Goal: Browse casually

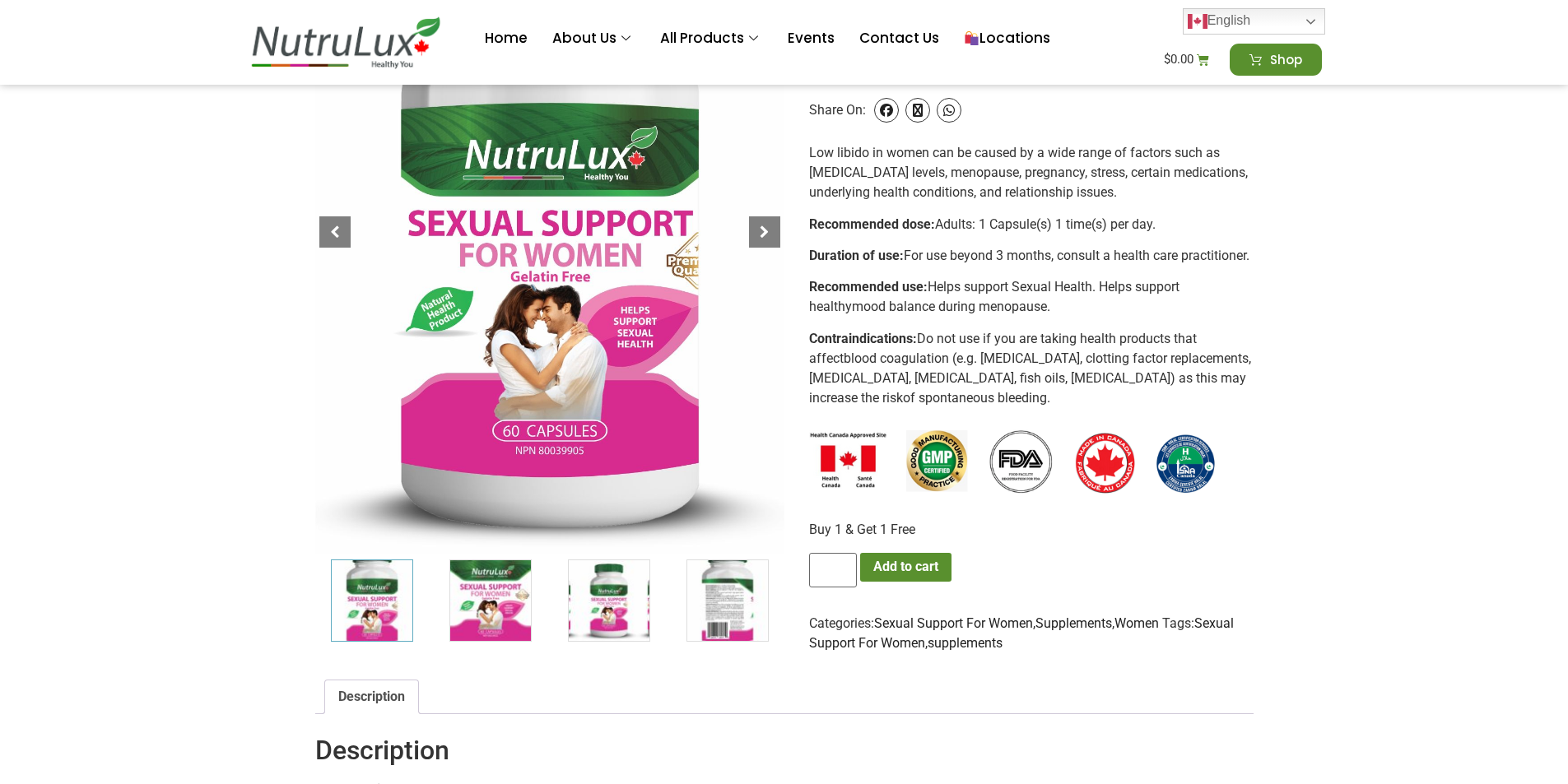
scroll to position [412, 0]
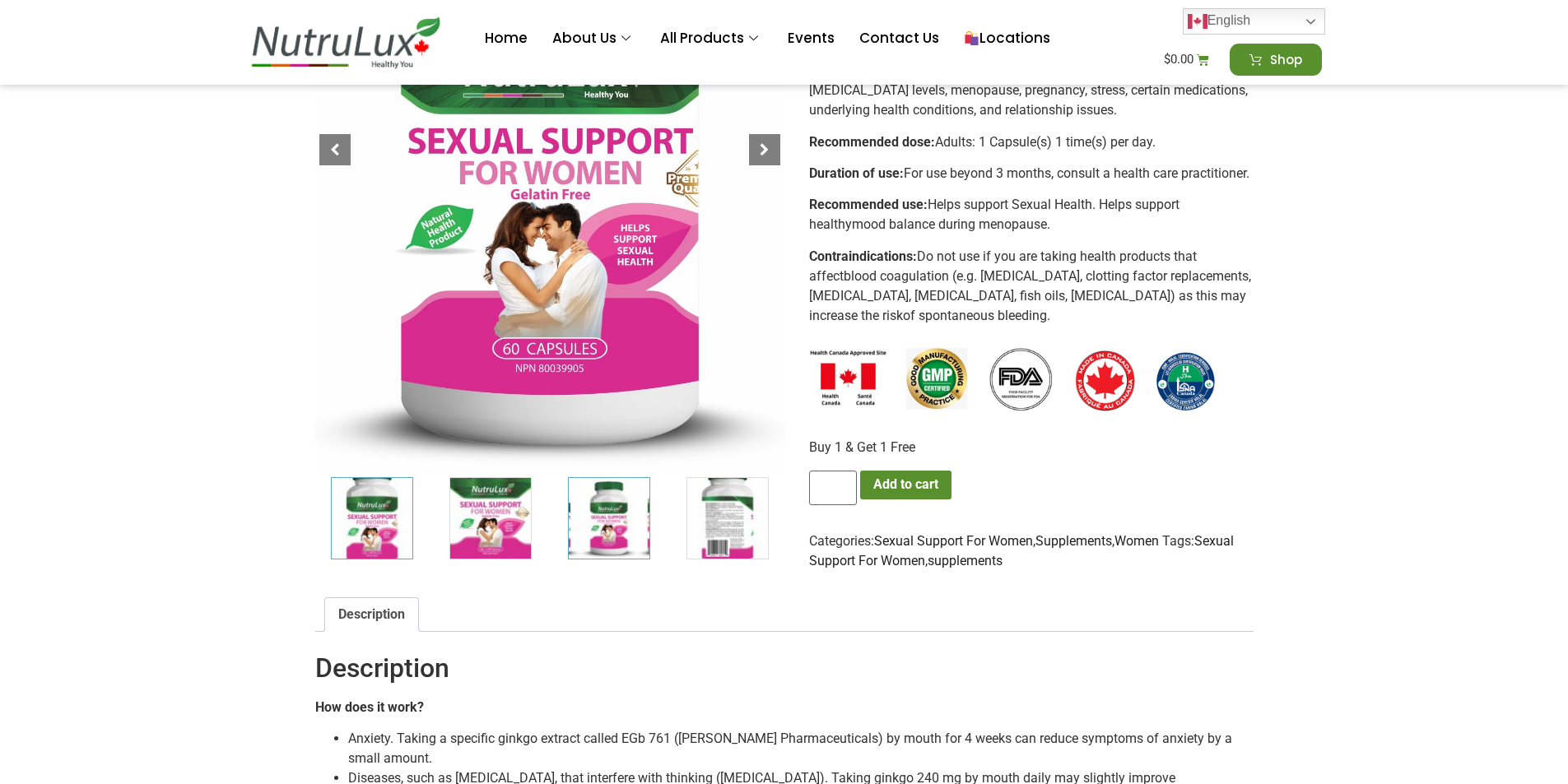
click at [596, 501] on img "3 / 7" at bounding box center [610, 519] width 83 height 83
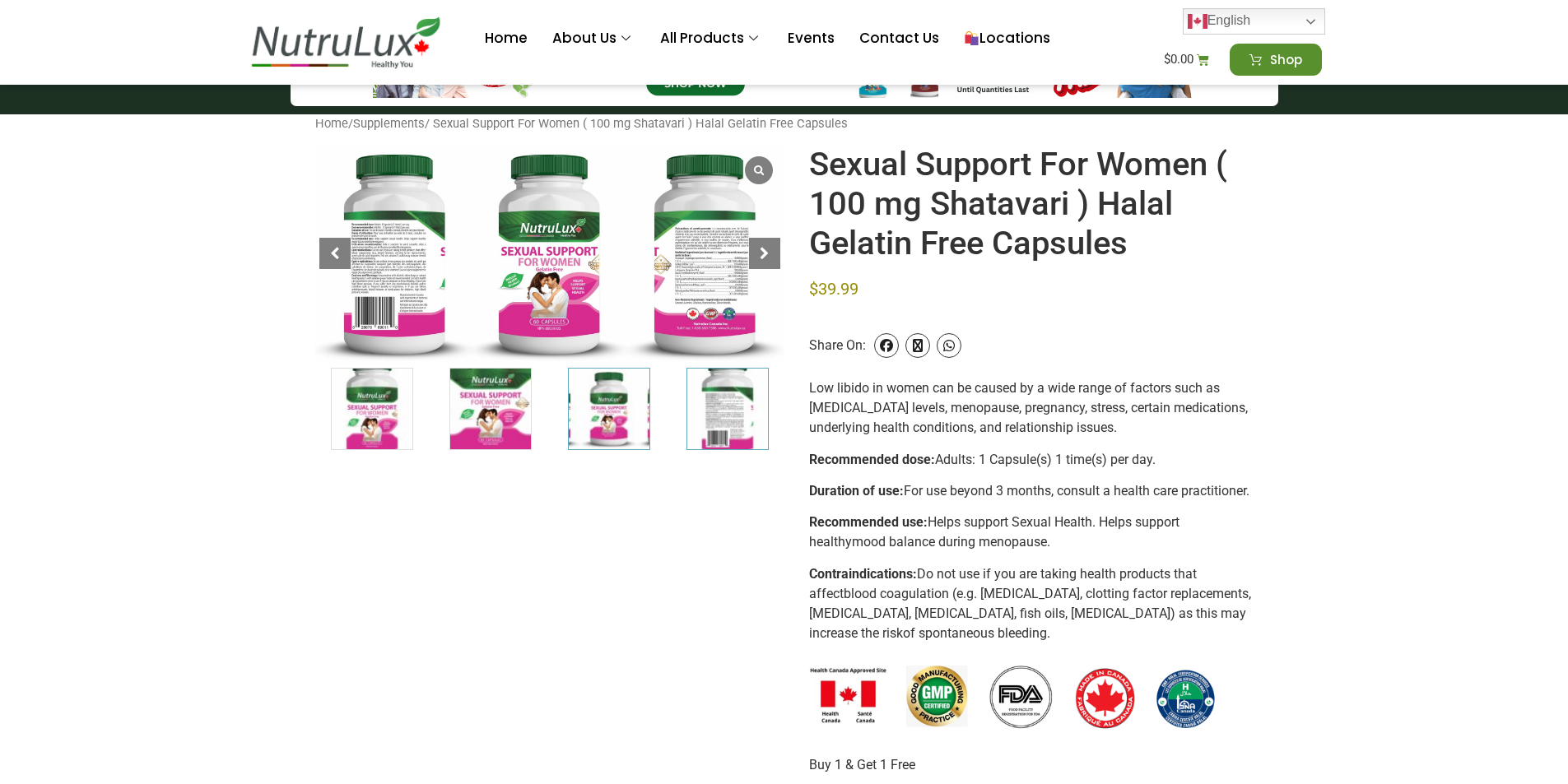
scroll to position [0, 0]
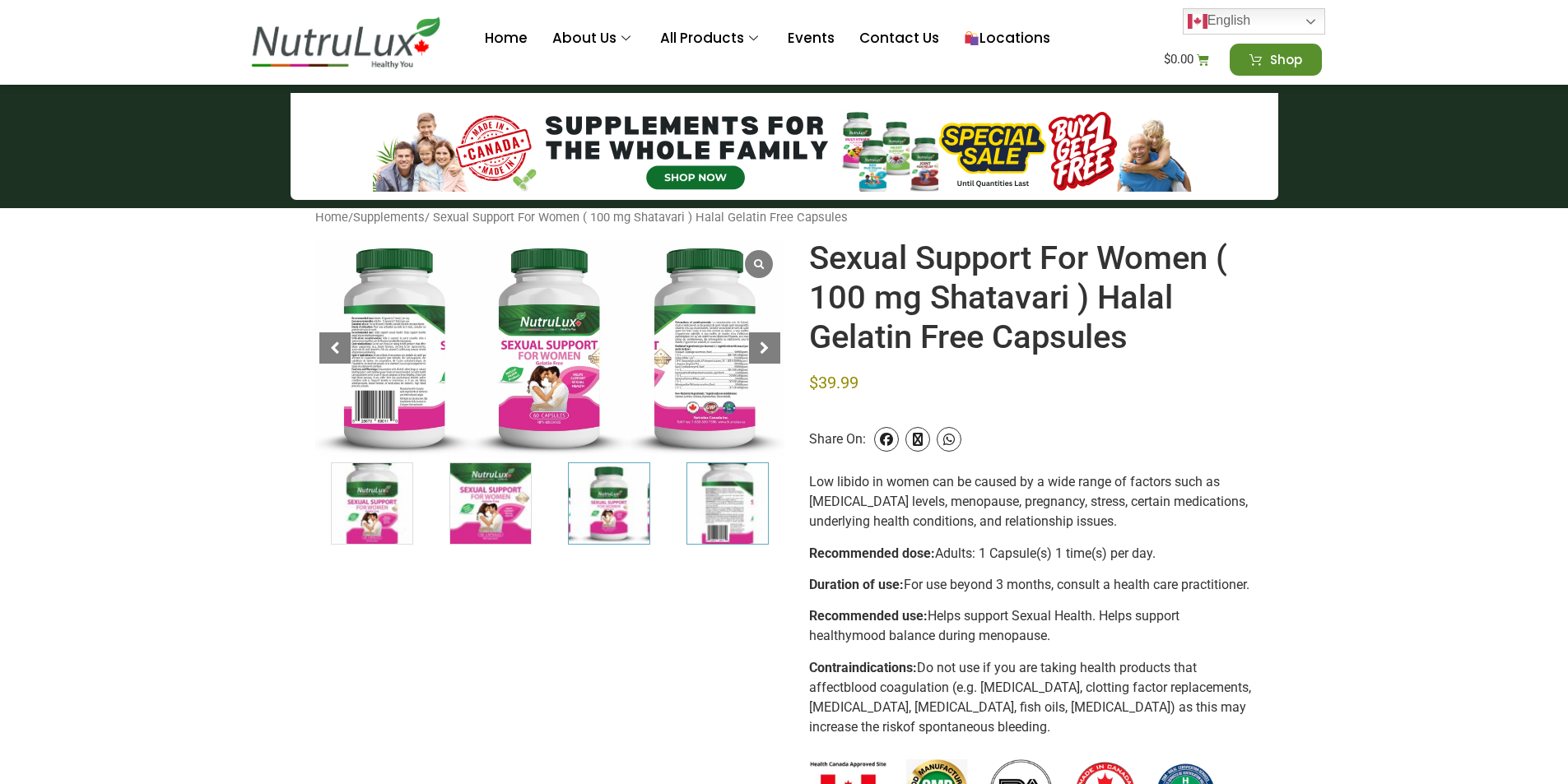
click at [742, 507] on img "4 / 7" at bounding box center [728, 504] width 83 height 83
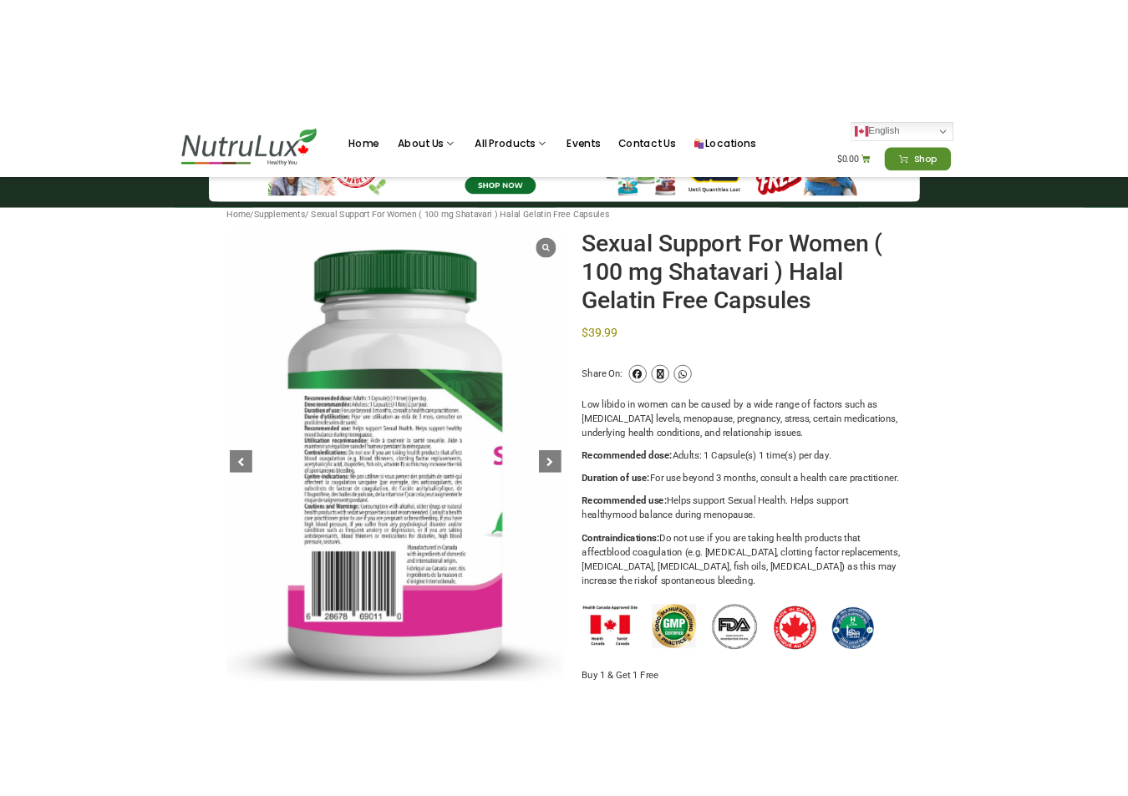
scroll to position [84, 0]
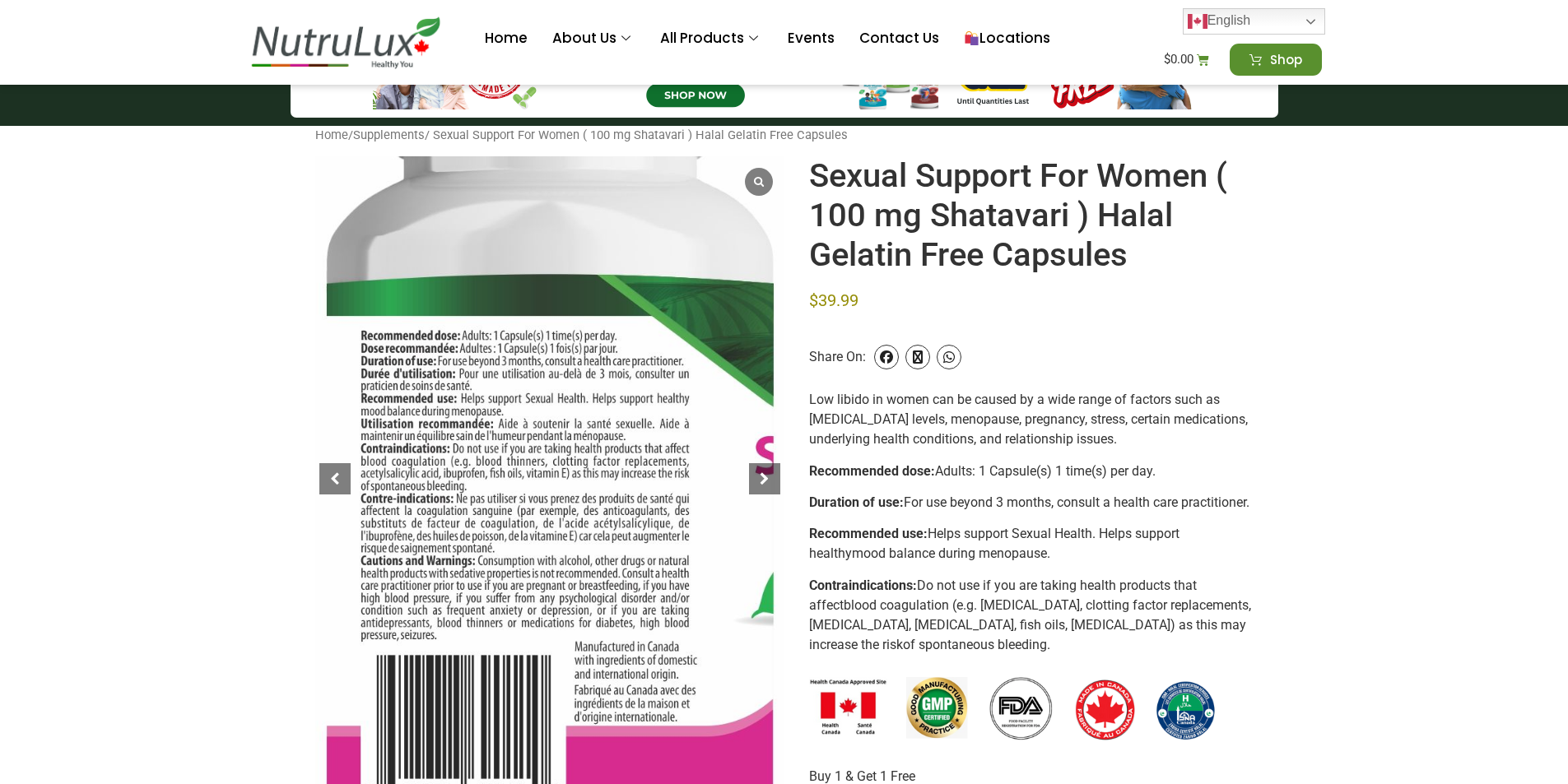
click at [516, 568] on div at bounding box center [550, 468] width 704 height 969
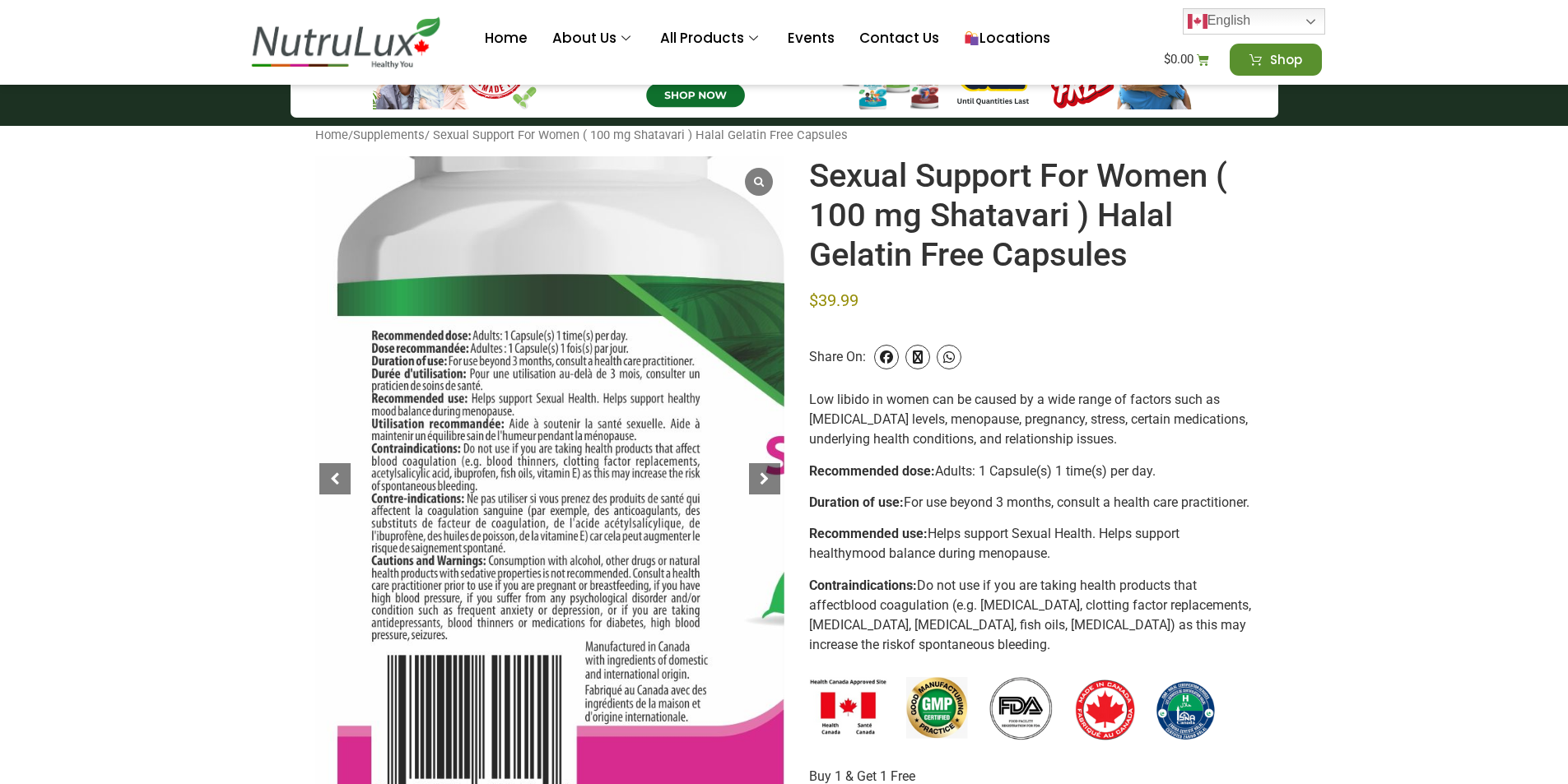
click at [526, 502] on div at bounding box center [560, 468] width 704 height 969
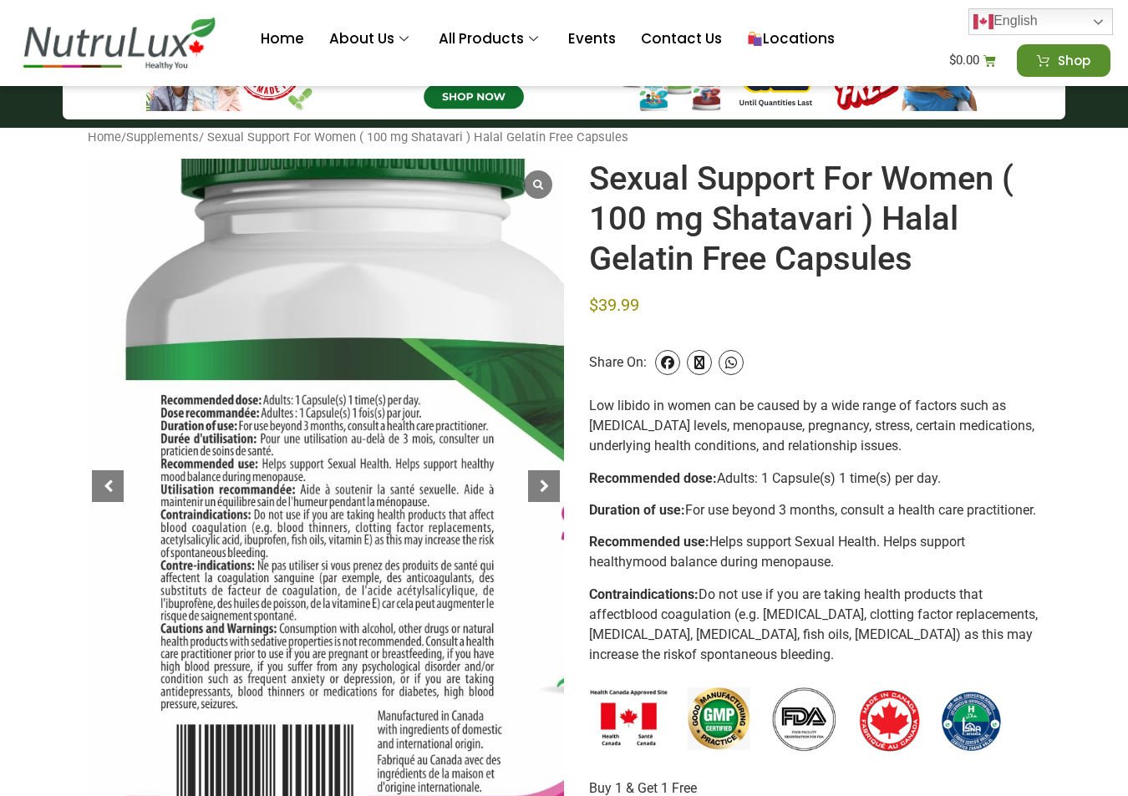
click at [242, 506] on div at bounding box center [353, 535] width 715 height 984
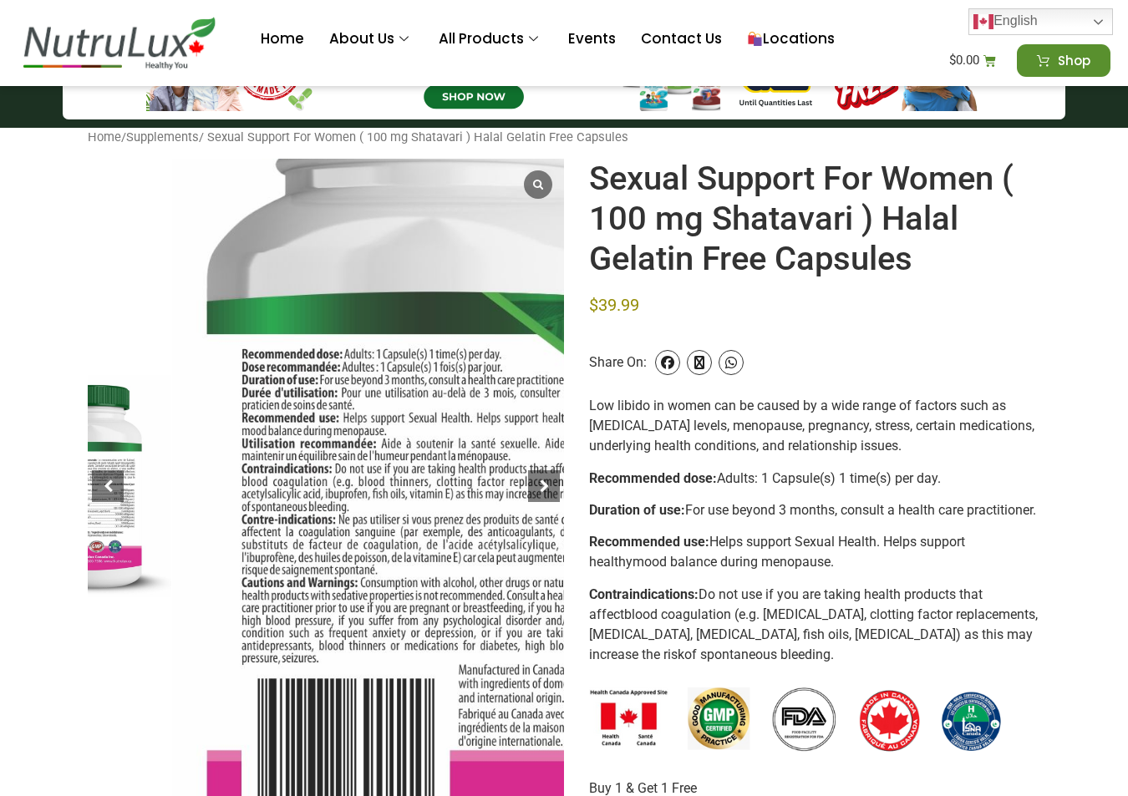
click at [363, 415] on div at bounding box center [434, 489] width 715 height 984
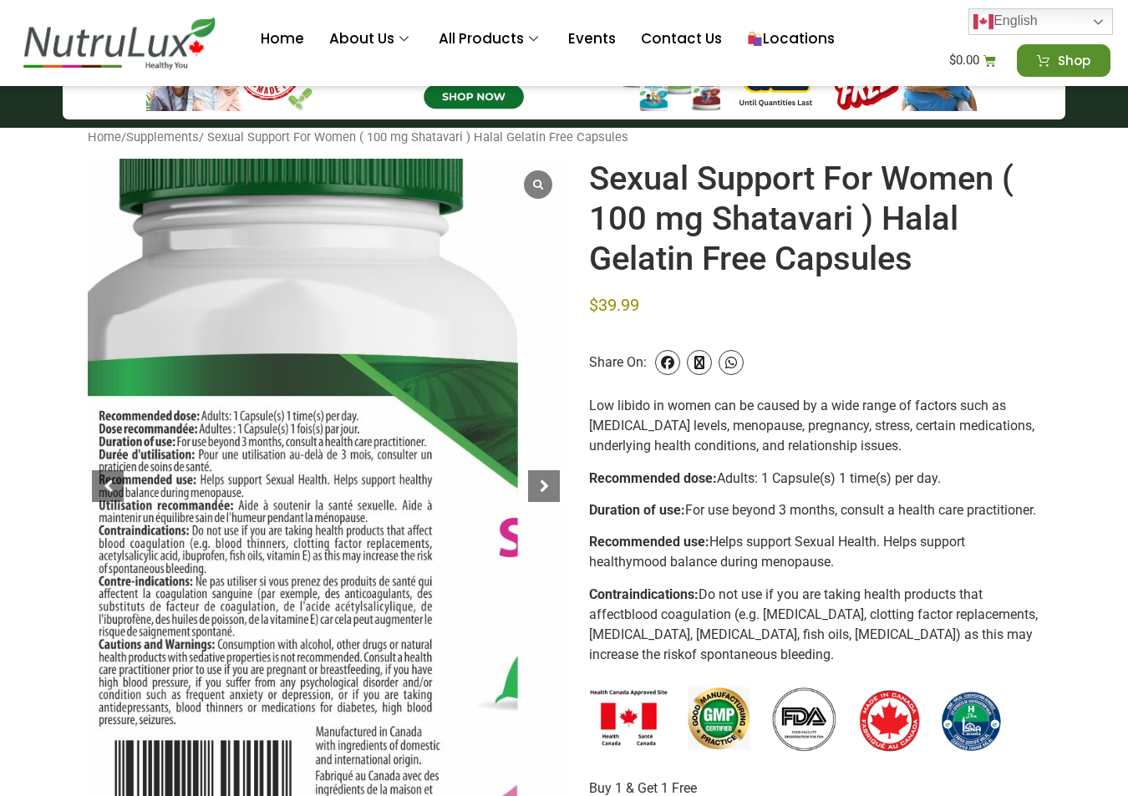
drag, startPoint x: 337, startPoint y: 446, endPoint x: 394, endPoint y: 359, distance: 104.3
click at [313, 411] on div at bounding box center [291, 550] width 715 height 984
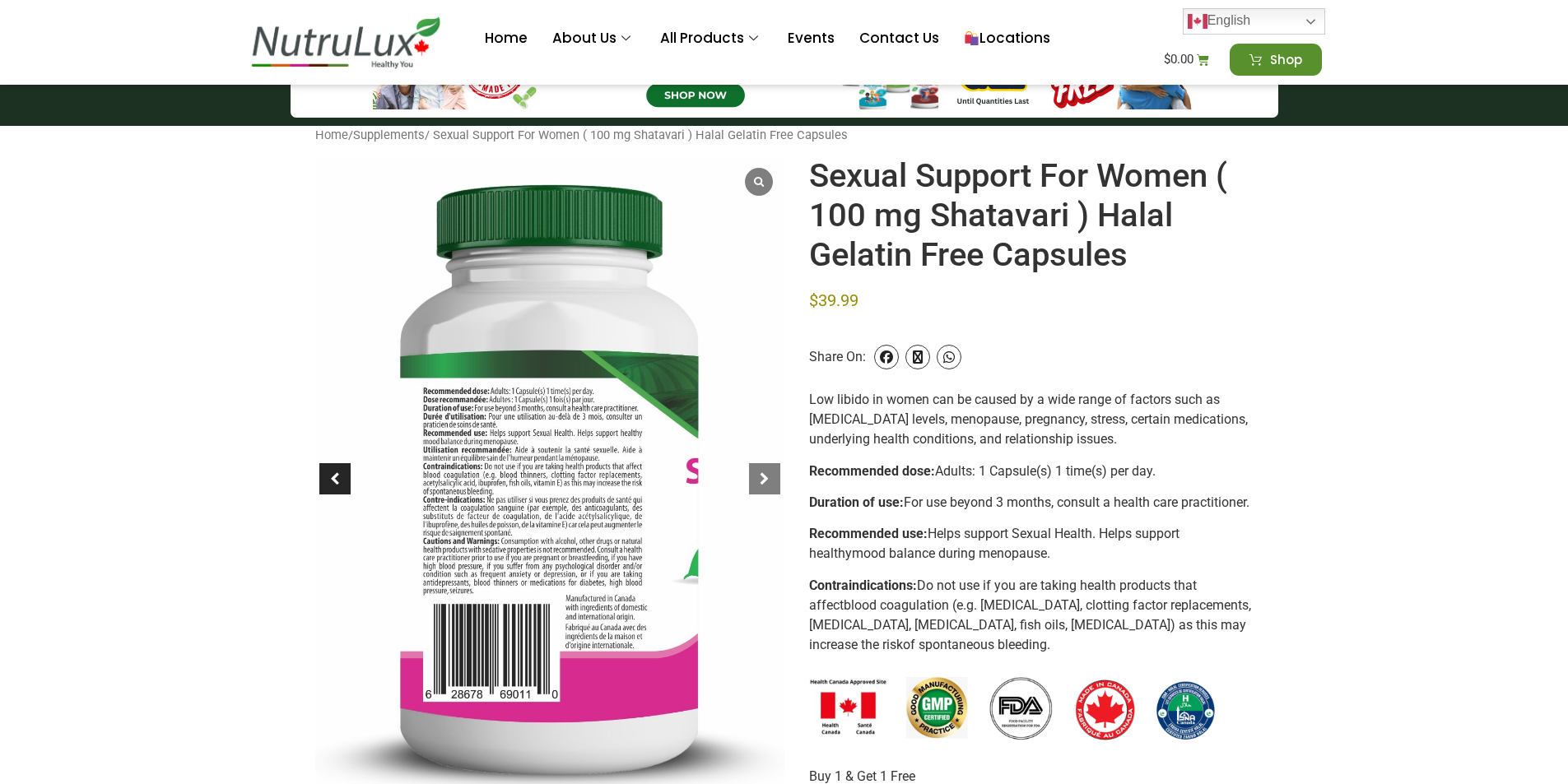
click at [331, 479] on div at bounding box center [335, 479] width 32 height 32
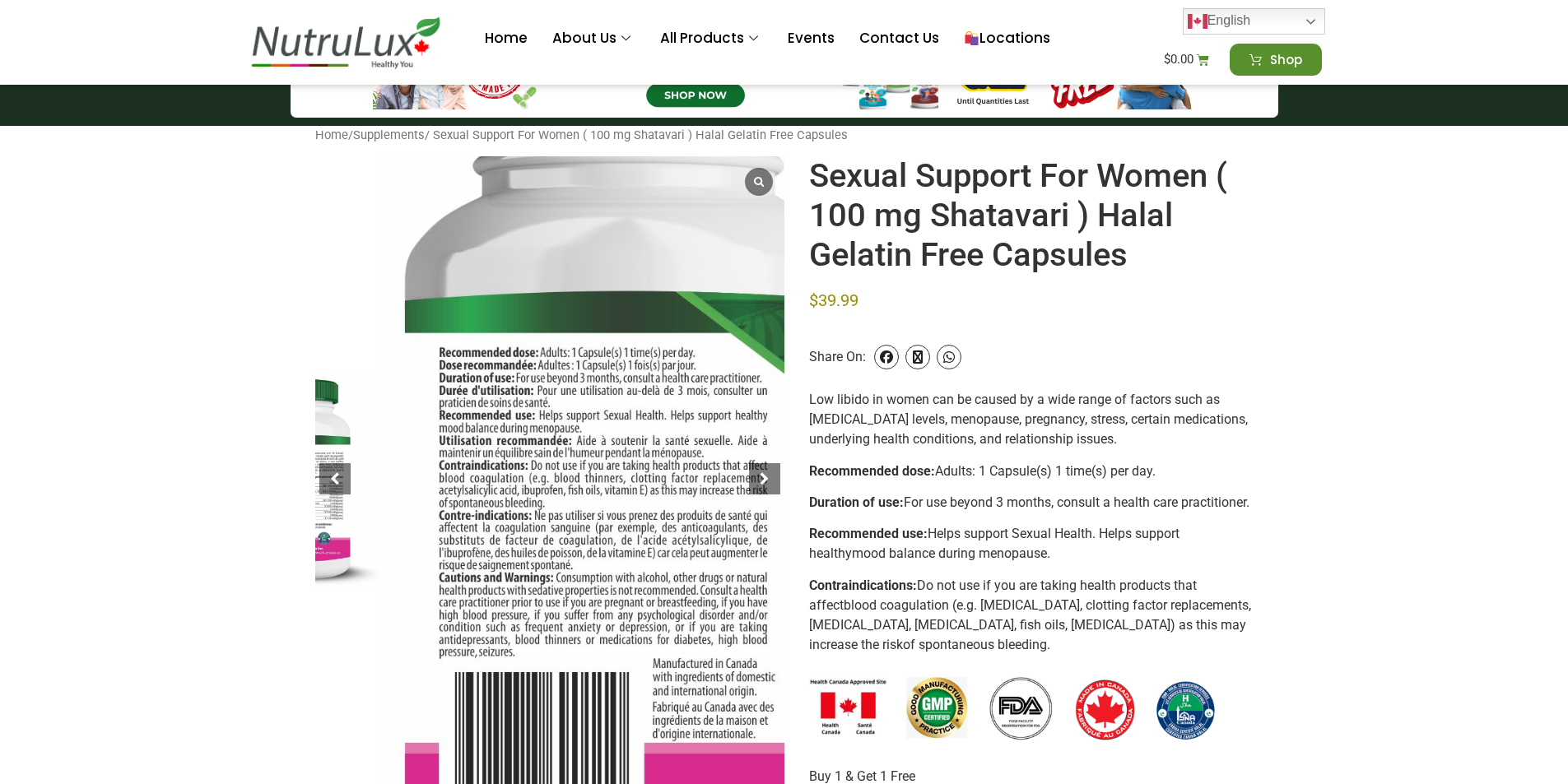
click at [729, 494] on div at bounding box center [628, 485] width 704 height 969
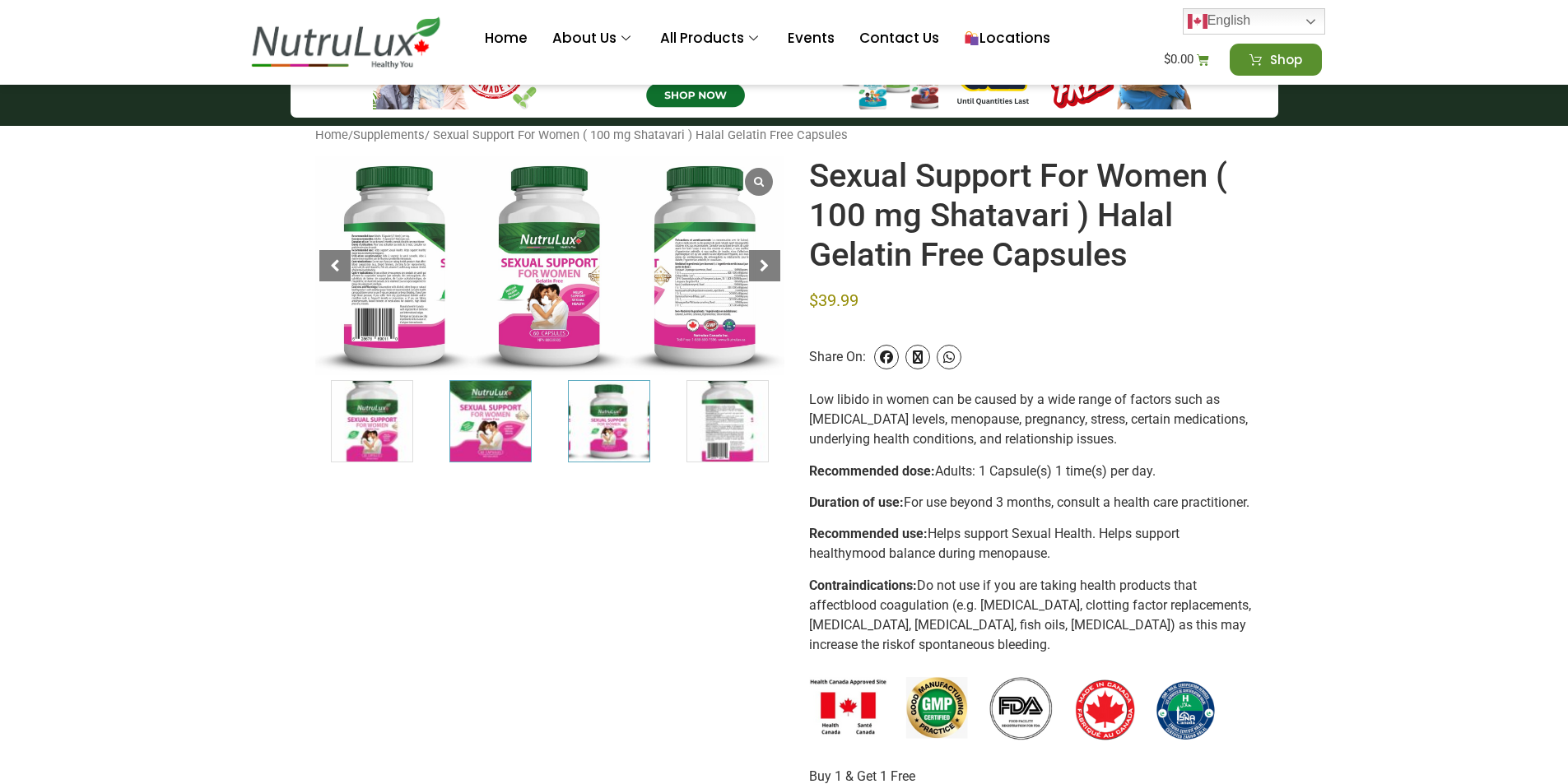
click at [494, 425] on img "2 / 7" at bounding box center [490, 422] width 83 height 83
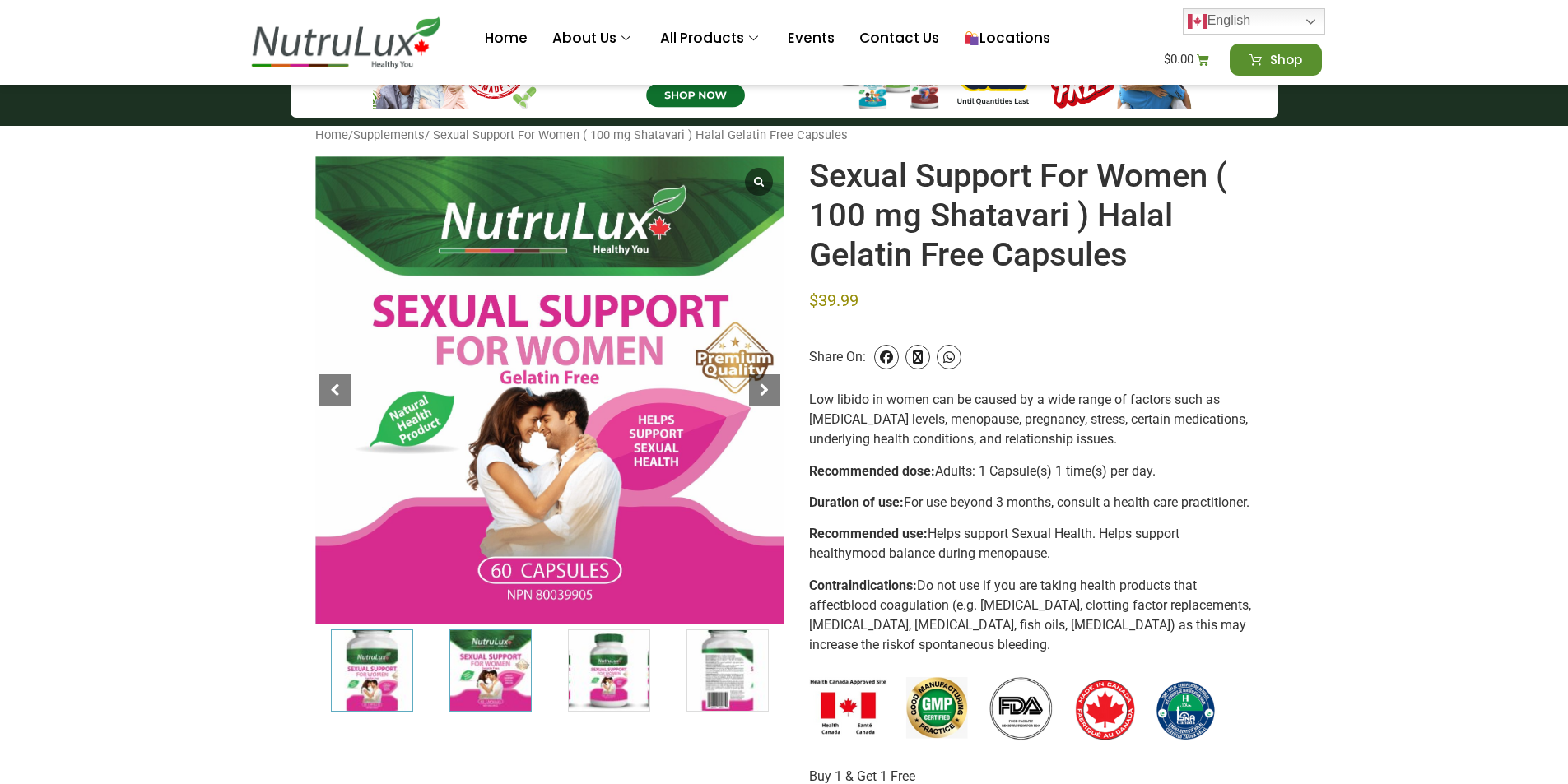
click at [385, 655] on img "1 / 7" at bounding box center [372, 671] width 83 height 83
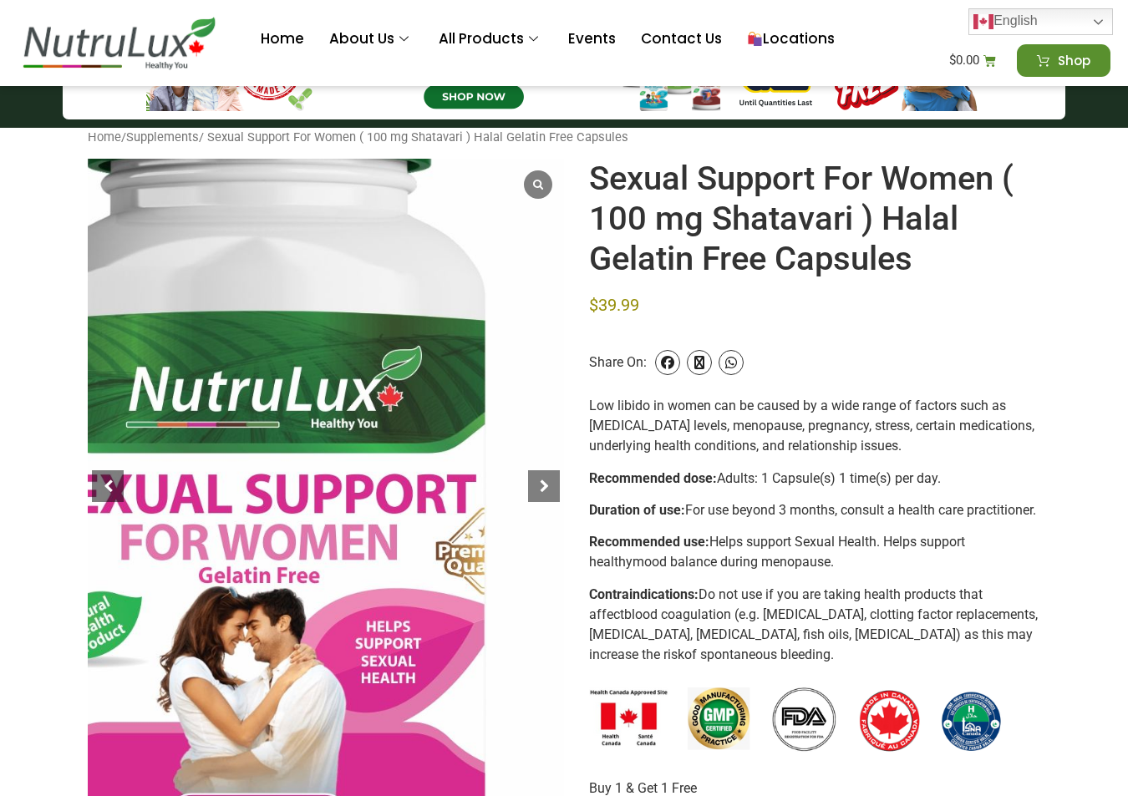
click at [251, 418] on div at bounding box center [258, 508] width 715 height 984
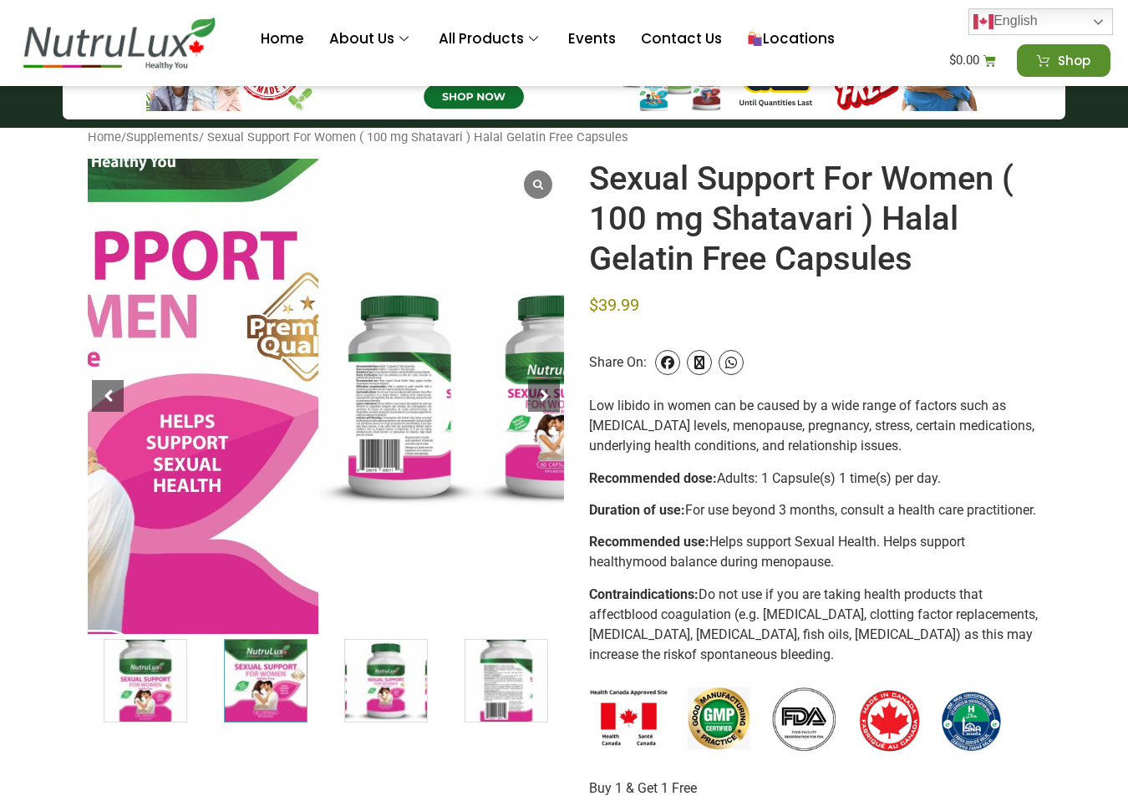
click at [173, 404] on div at bounding box center [25, 376] width 715 height 713
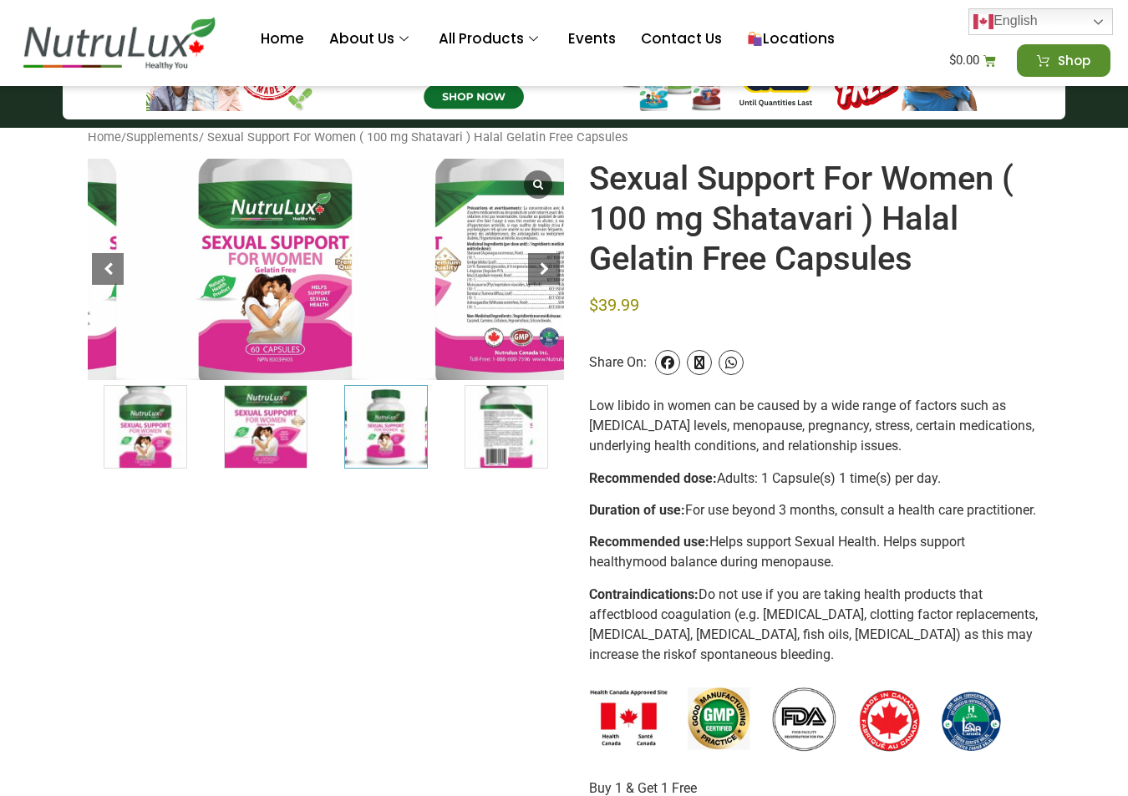
click at [196, 285] on div at bounding box center [276, 247] width 715 height 333
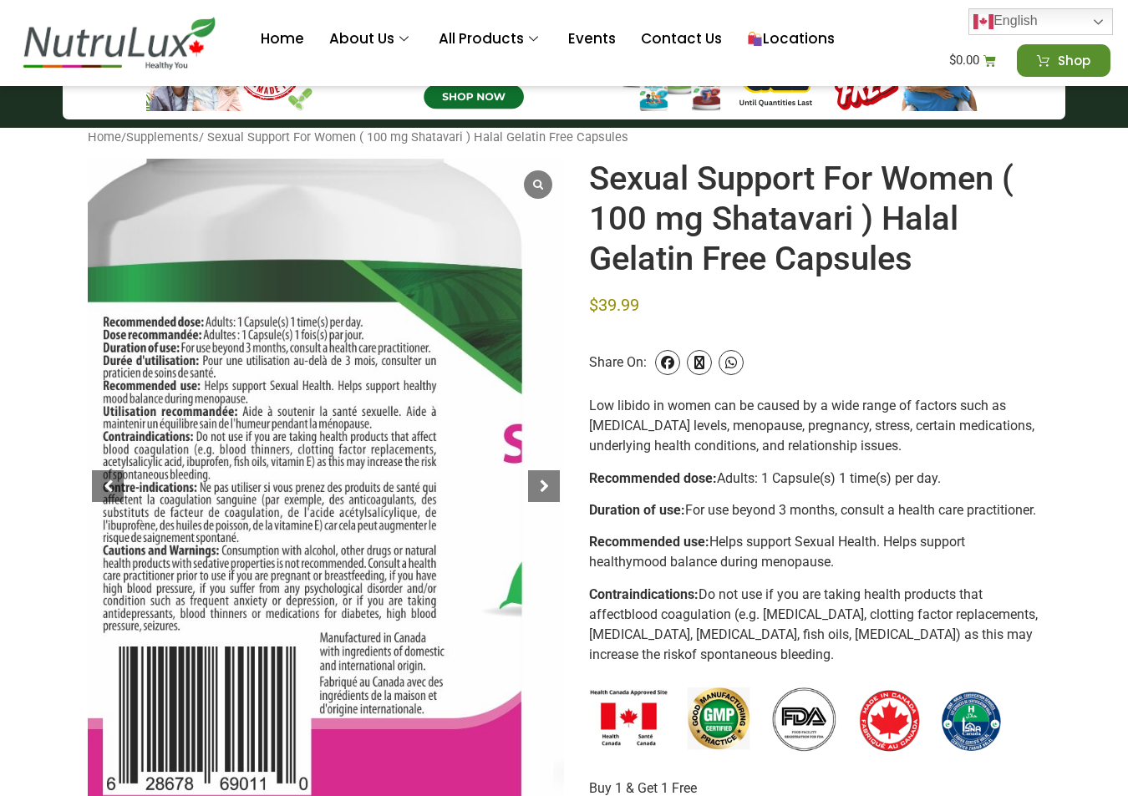
click at [101, 505] on div at bounding box center [296, 456] width 715 height 984
